Goal: Task Accomplishment & Management: Complete application form

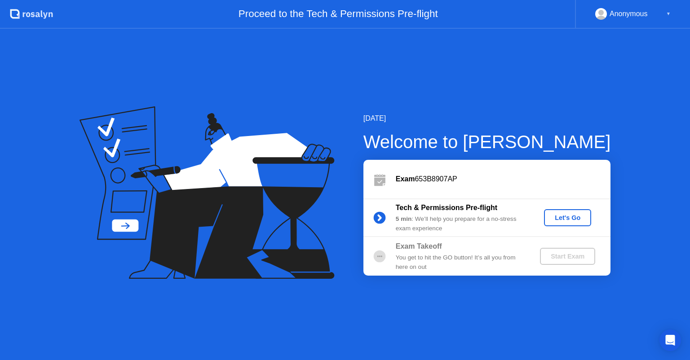
click at [565, 218] on div "Let's Go" at bounding box center [567, 217] width 40 height 7
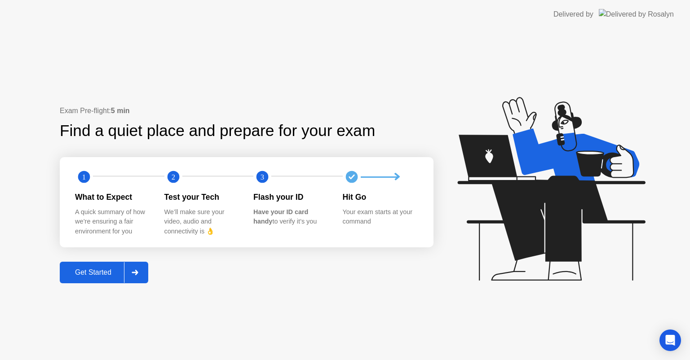
click at [109, 271] on div "Get Started" at bounding box center [93, 273] width 62 height 8
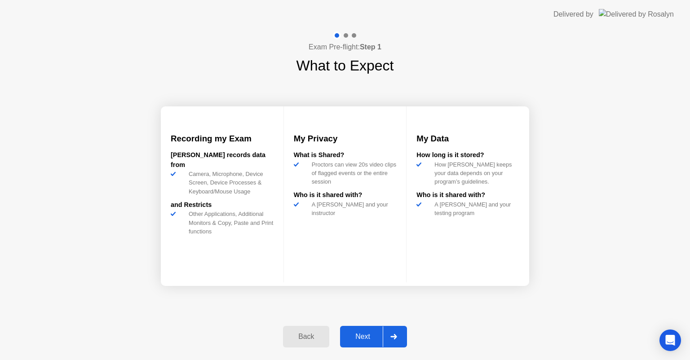
click at [368, 336] on div "Next" at bounding box center [363, 337] width 40 height 8
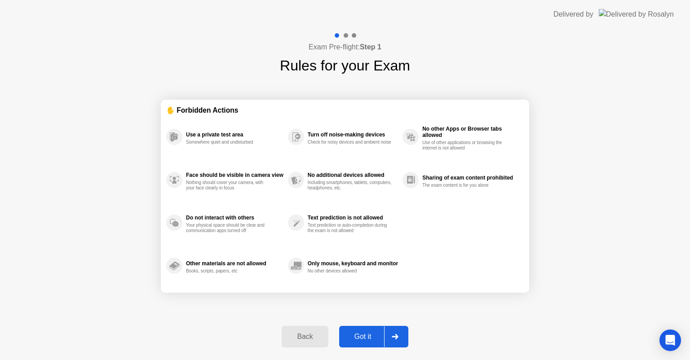
click at [390, 334] on div at bounding box center [395, 337] width 22 height 21
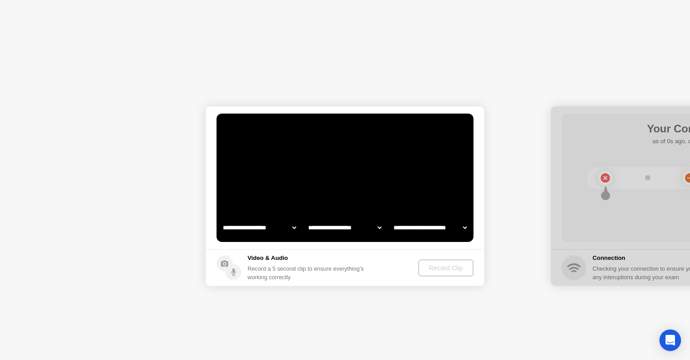
select select "**********"
select select "*******"
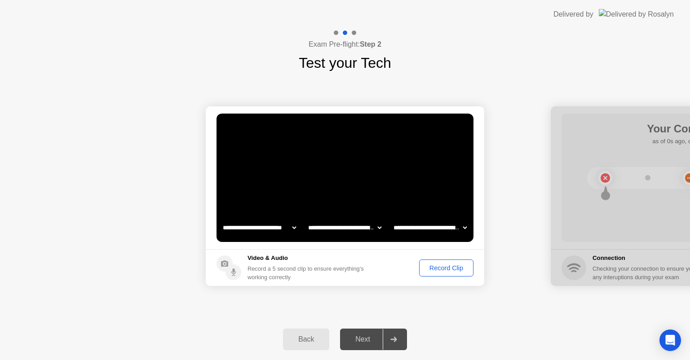
click at [384, 339] on div at bounding box center [394, 339] width 22 height 21
click at [437, 266] on div "Record Clip" at bounding box center [446, 268] width 48 height 7
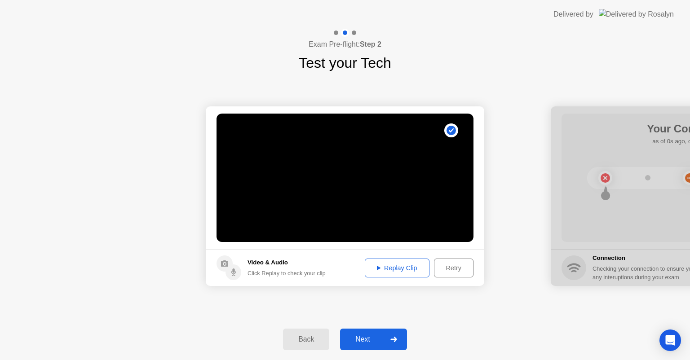
click at [366, 337] on div "Next" at bounding box center [363, 339] width 40 height 8
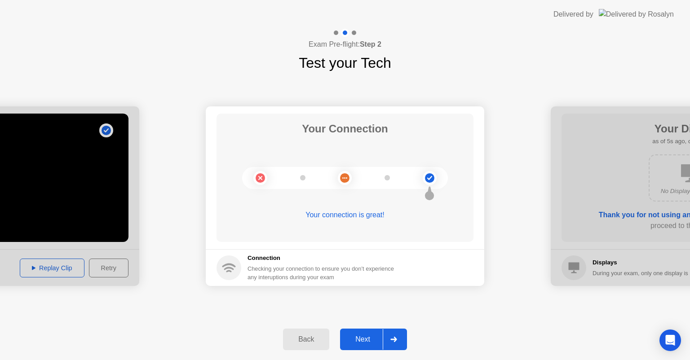
click at [391, 342] on div at bounding box center [394, 339] width 22 height 21
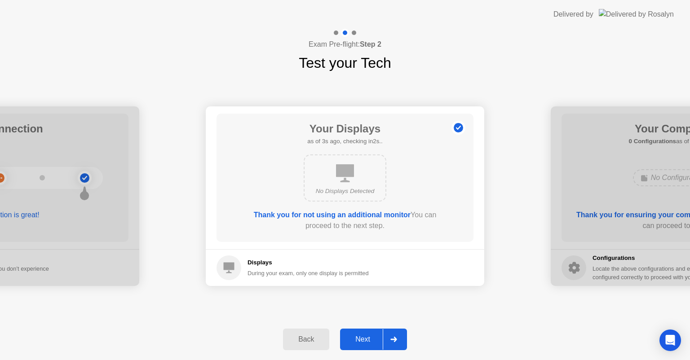
click at [392, 342] on div at bounding box center [394, 339] width 22 height 21
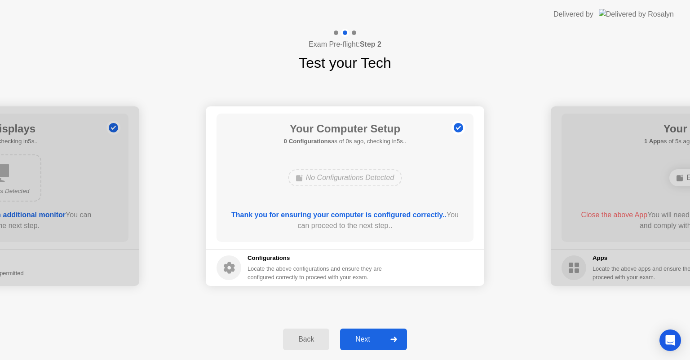
click at [374, 344] on div "Next" at bounding box center [363, 339] width 40 height 8
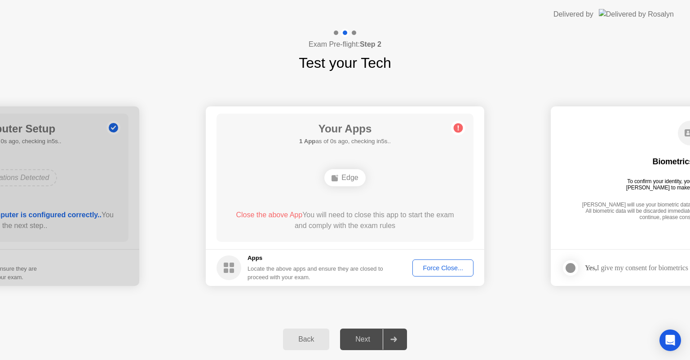
click at [449, 267] on div "Force Close..." at bounding box center [442, 268] width 55 height 7
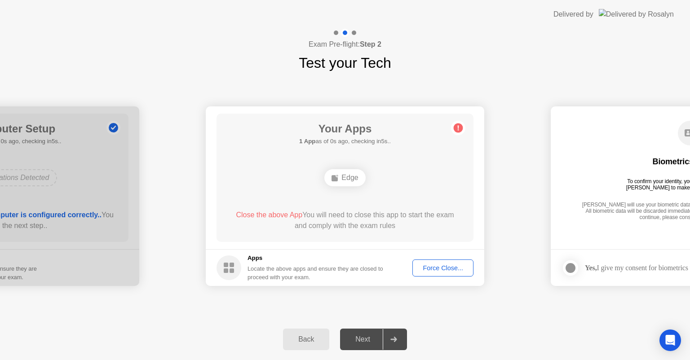
click at [365, 338] on div "Next" at bounding box center [363, 339] width 40 height 8
click at [433, 266] on div "Force Close..." at bounding box center [442, 268] width 55 height 7
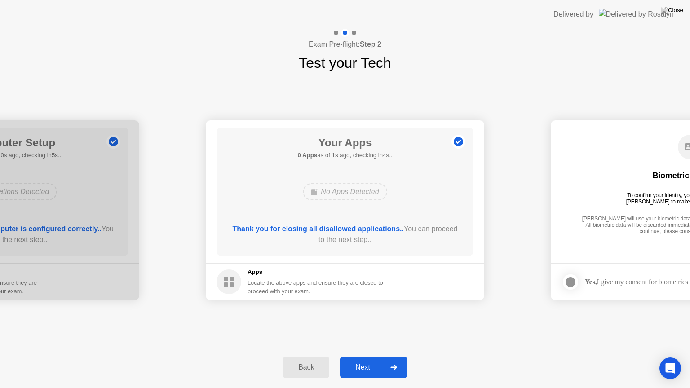
click at [367, 360] on div "Next" at bounding box center [363, 367] width 40 height 8
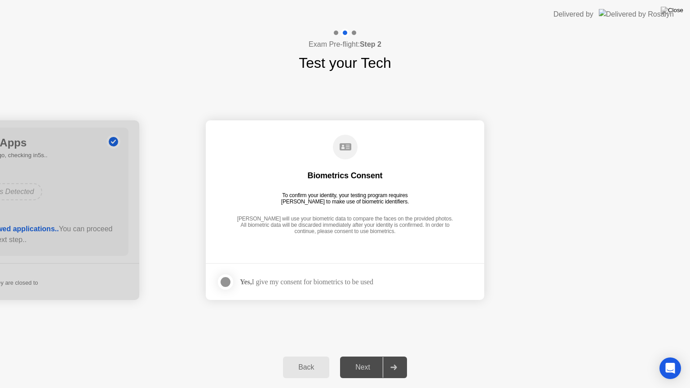
click at [226, 284] on div at bounding box center [225, 282] width 11 height 11
click at [383, 360] on div at bounding box center [394, 367] width 22 height 21
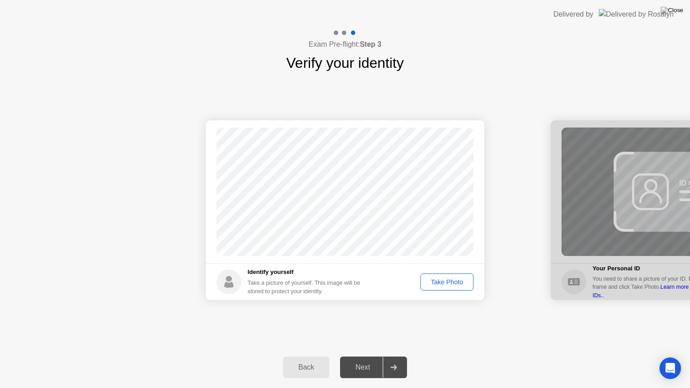
click at [443, 282] on div "Take Photo" at bounding box center [447, 281] width 47 height 7
click at [367, 360] on div "Next" at bounding box center [363, 367] width 40 height 8
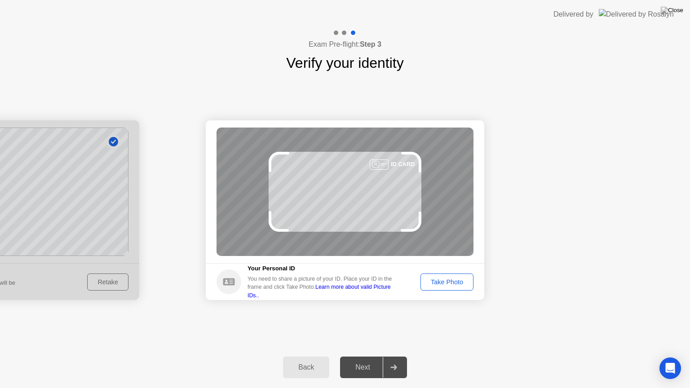
click at [346, 195] on div "ID CARD" at bounding box center [344, 192] width 257 height 128
click at [380, 165] on div at bounding box center [379, 164] width 19 height 10
click at [349, 192] on div "ID CARD" at bounding box center [344, 192] width 257 height 128
click at [443, 280] on div "Take Photo" at bounding box center [447, 281] width 47 height 7
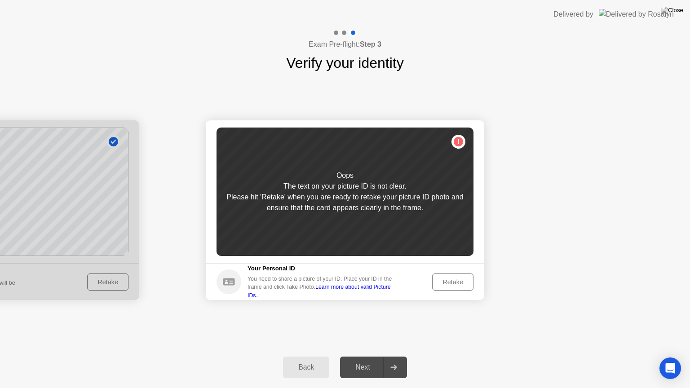
click at [456, 281] on div "Retake" at bounding box center [452, 281] width 35 height 7
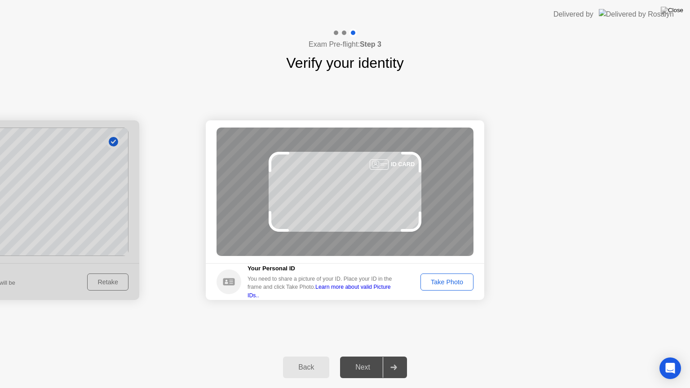
click at [456, 280] on div "Take Photo" at bounding box center [447, 281] width 47 height 7
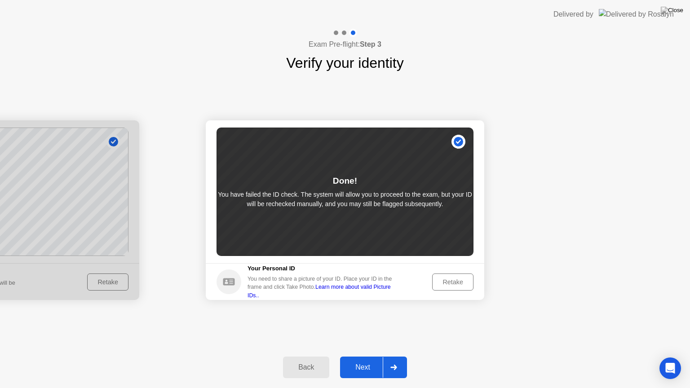
click at [371, 360] on div "Next" at bounding box center [363, 367] width 40 height 8
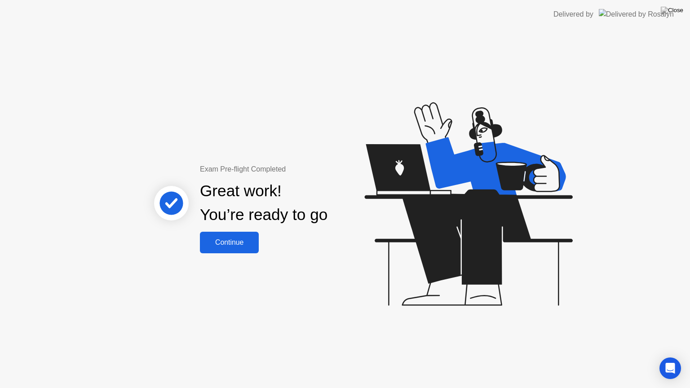
click at [227, 235] on button "Continue" at bounding box center [229, 243] width 59 height 22
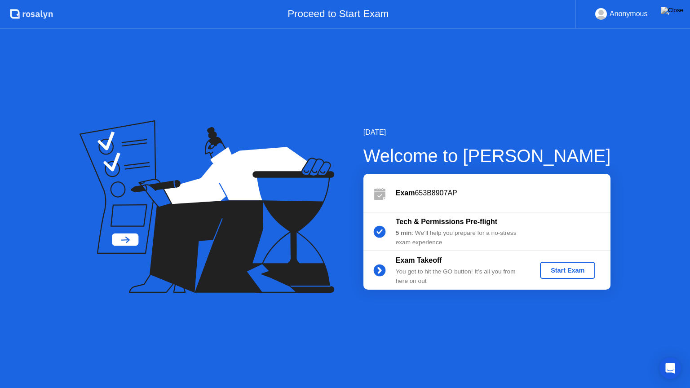
click at [557, 272] on div "Start Exam" at bounding box center [567, 270] width 48 height 7
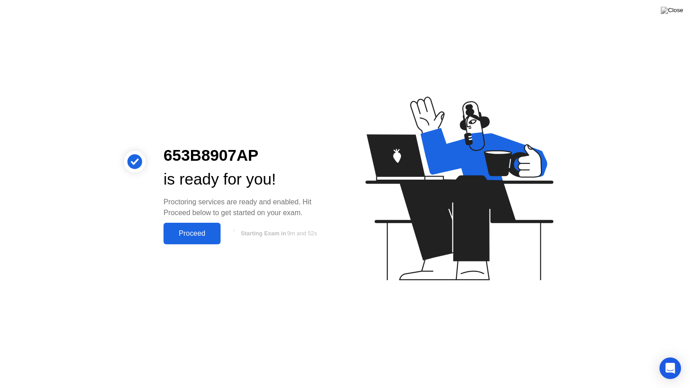
click at [188, 234] on div "Proceed" at bounding box center [192, 234] width 52 height 8
